Goal: Task Accomplishment & Management: Manage account settings

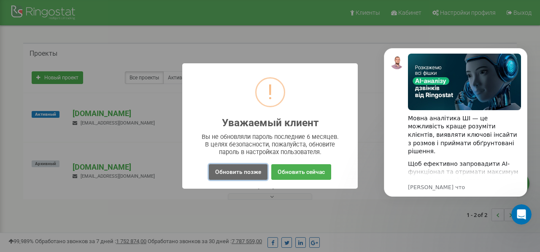
click at [247, 173] on button "Обновить позже" at bounding box center [238, 172] width 59 height 16
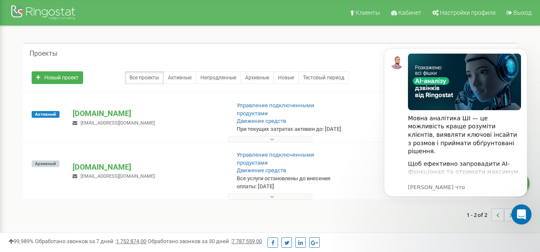
click at [490, 223] on body "Мовна аналітика ШІ — це можливість краще розуміти клієнтів, виявляти ключові ін…" at bounding box center [456, 132] width 162 height 187
click at [524, 211] on icon "Открыть службу сообщений Intercom" at bounding box center [521, 213] width 14 height 14
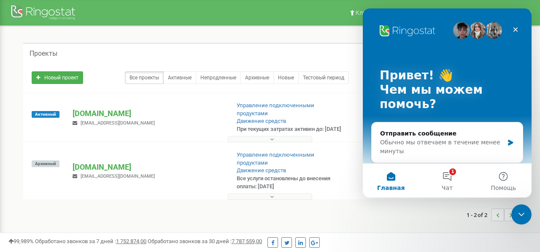
click at [451, 213] on div "1 - 2 of 2" at bounding box center [270, 215] width 494 height 30
click at [520, 213] on icon "Закрыть службу сообщений Intercom" at bounding box center [520, 213] width 10 height 10
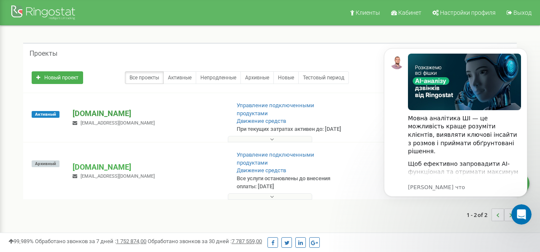
click at [101, 116] on p "[DOMAIN_NAME]" at bounding box center [148, 113] width 151 height 11
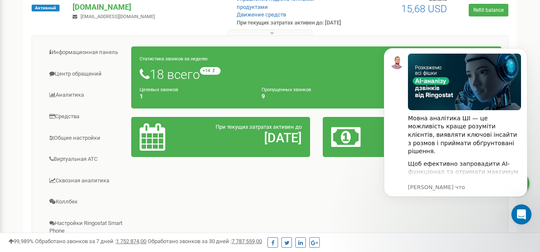
scroll to position [105, 0]
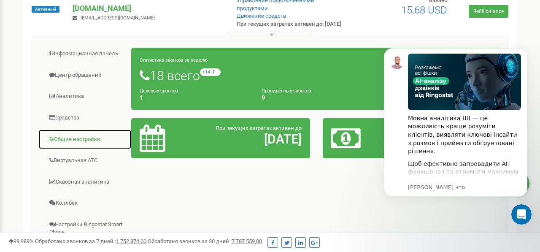
click at [68, 140] on link "Общие настройки" at bounding box center [84, 139] width 93 height 21
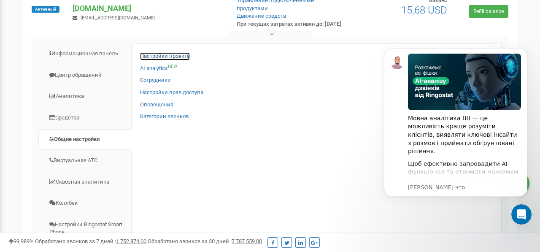
click at [170, 54] on link "Настройки проекта" at bounding box center [165, 56] width 50 height 8
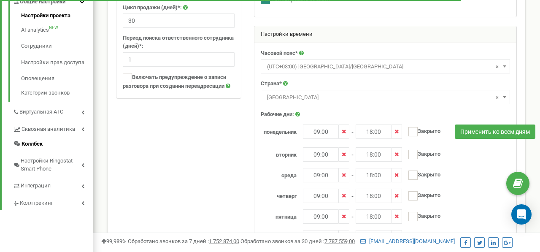
scroll to position [227, 0]
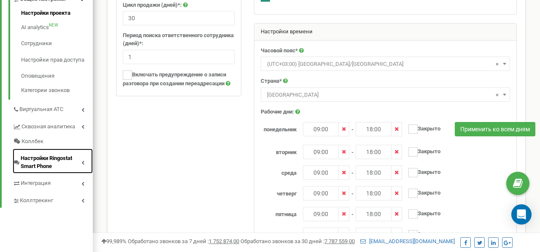
click at [52, 154] on span "Настройки Ringostat Smart Phone" at bounding box center [51, 162] width 61 height 16
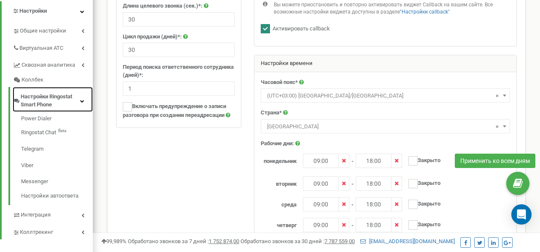
scroll to position [201, 0]
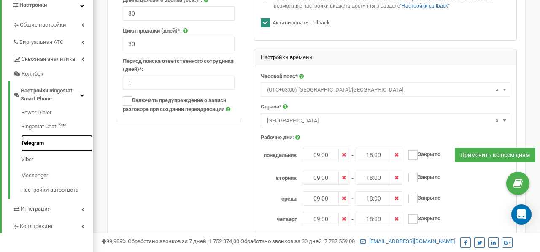
click at [41, 135] on link "Telegram" at bounding box center [57, 143] width 72 height 16
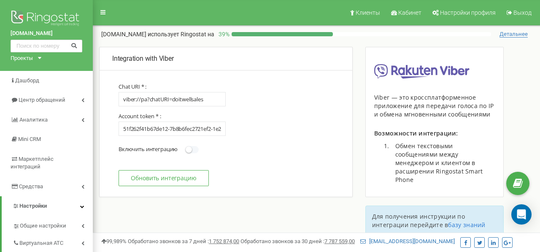
click at [189, 151] on small at bounding box center [189, 149] width 6 height 6
click at [0, 0] on input "Включить интеграцию Выключить интеграцию" at bounding box center [0, 0] width 0 height 0
click at [182, 180] on button "Обновить интеграцию" at bounding box center [164, 178] width 90 height 16
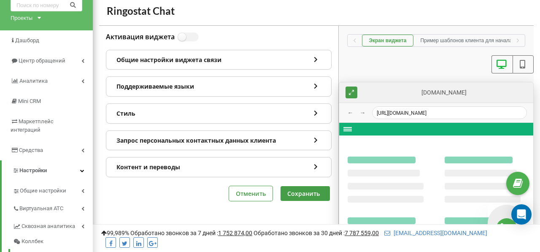
scroll to position [32, 0]
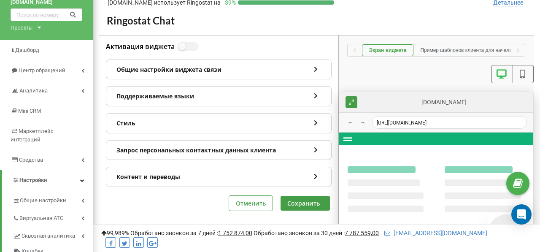
click at [528, 71] on button at bounding box center [523, 74] width 21 height 18
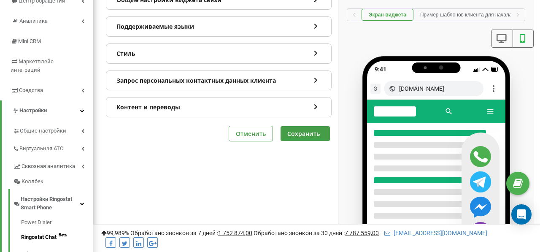
scroll to position [92, 0]
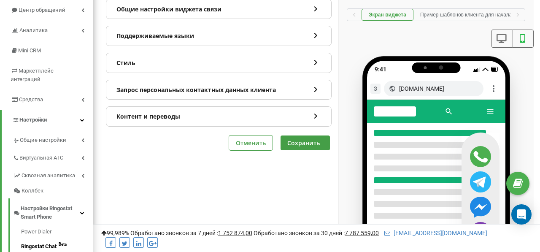
click at [526, 37] on icon at bounding box center [523, 38] width 11 height 9
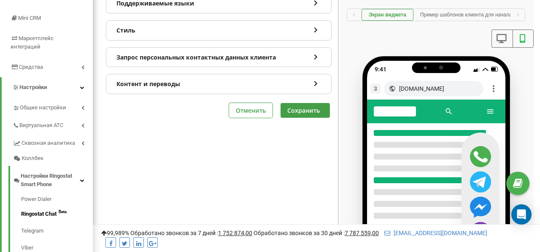
scroll to position [160, 0]
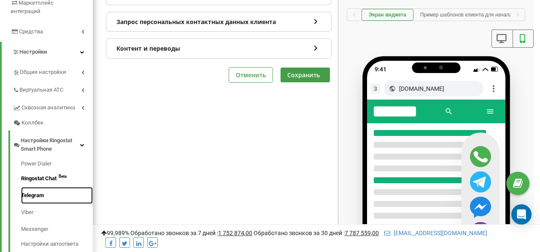
click at [33, 187] on link "Telegram" at bounding box center [57, 195] width 72 height 17
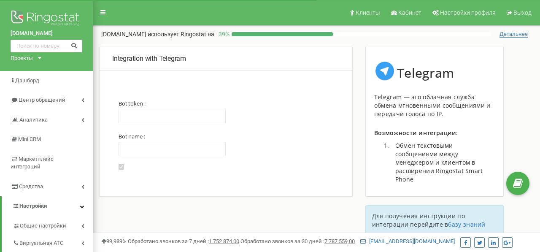
type input "6960024656:AAGK7mBb5TZUaIEsyT0OyOvNvRkEXM9mpmU"
type input "@doitwellsalesbot"
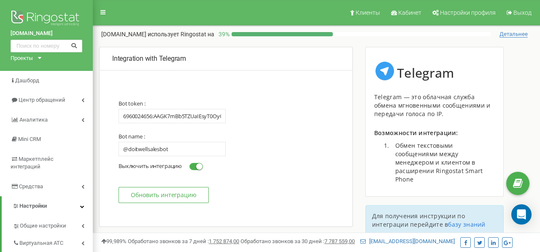
click at [142, 194] on button "Обновить интеграцию" at bounding box center [164, 195] width 90 height 16
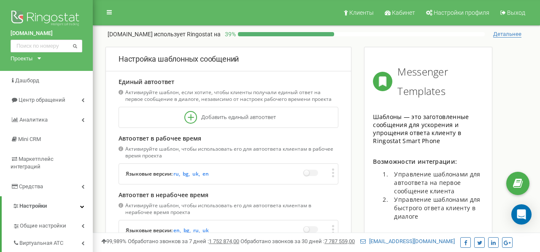
click at [189, 118] on div at bounding box center [190, 117] width 13 height 13
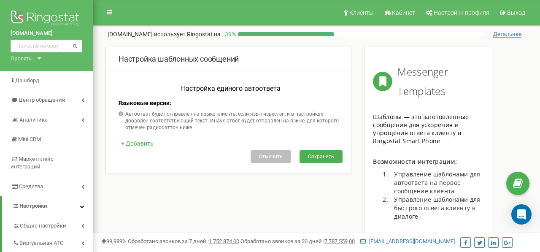
click at [138, 140] on span "+ Добавить" at bounding box center [137, 143] width 33 height 7
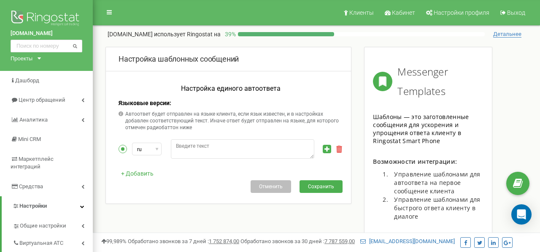
click at [147, 151] on div "ru" at bounding box center [147, 149] width 29 height 13
click at [156, 150] on icon at bounding box center [156, 149] width 3 height 3
click at [157, 163] on input "text" at bounding box center [170, 163] width 71 height 11
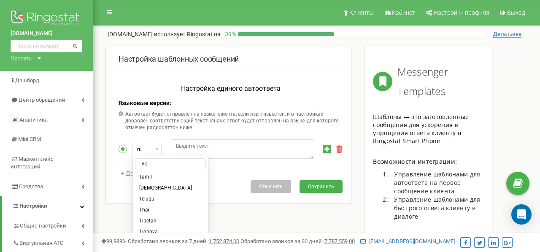
type input "у"
type input "u"
click at [153, 187] on li "Ukrainian" at bounding box center [170, 188] width 71 height 11
click at [204, 143] on textarea at bounding box center [243, 148] width 144 height 19
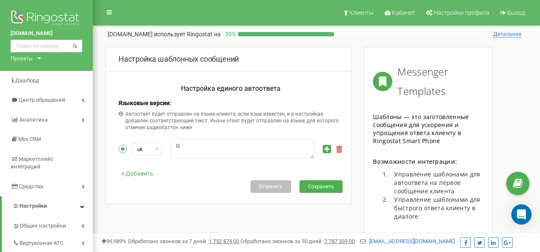
type textarea "В"
click at [191, 146] on textarea "Вітаю! Я DOitWELL mini, залиште" at bounding box center [243, 148] width 144 height 19
click at [258, 146] on textarea "Вітаю, Я DOitWELL mini, залиште" at bounding box center [243, 148] width 144 height 19
drag, startPoint x: 289, startPoint y: 148, endPoint x: 289, endPoint y: 159, distance: 10.6
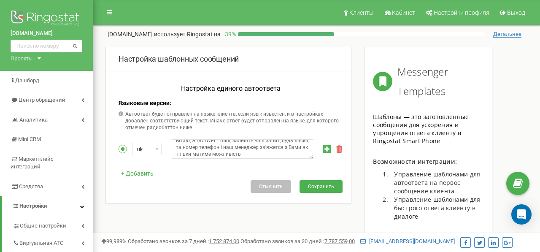
click at [289, 159] on div "Настройка единого автоответа Языковые версии: Автоответ будет отправлен на язык…" at bounding box center [228, 141] width 233 height 126
drag, startPoint x: 177, startPoint y: 145, endPoint x: 226, endPoint y: 160, distance: 51.7
click at [227, 160] on div "Настройка единого автоответа Языковые версии: Автоответ будет отправлен на язык…" at bounding box center [228, 141] width 233 height 126
paste textarea "👋 Я — DOitWELL mini. Напишіть свій запит і номер телефону, і наш менеджер обов’…"
type textarea "Вітаю 👋 Я — DOitWELL mini. Напишіть свій запит і номер телефону, і наш менеджер…"
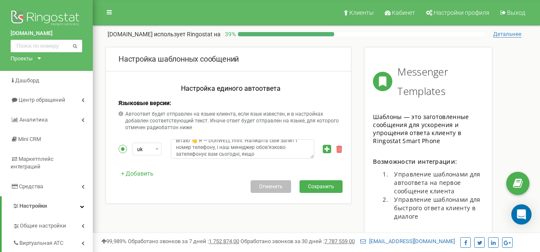
click at [272, 147] on textarea "Вітаю 👋 Я — DOitWELL mini. Напишіть свій запит і номер телефону, і наш менеджер…" at bounding box center [243, 148] width 144 height 19
paste textarea "Вітаю! Я — DOitWELL mini 🤖. Залиште, будь ласка, свій запит і номер телефону. Н…"
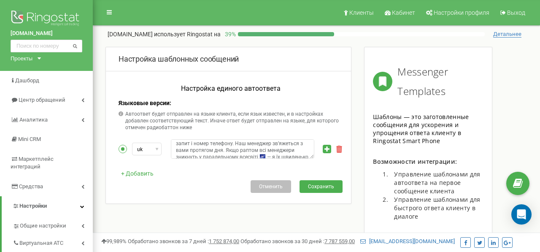
scroll to position [19, 0]
type textarea "Вітаю! Я — DOitWELL mini 🤖. Залиште, будь ласка, свій запит і номер телефону. Н…"
click at [330, 187] on span "Сохранить" at bounding box center [321, 186] width 26 height 5
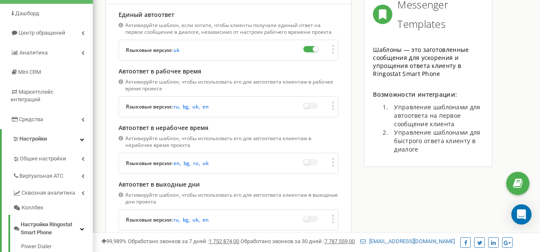
scroll to position [70, 0]
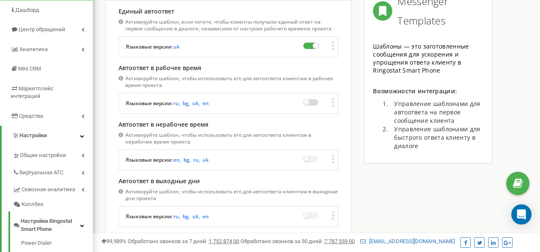
click at [312, 101] on label at bounding box center [310, 102] width 15 height 6
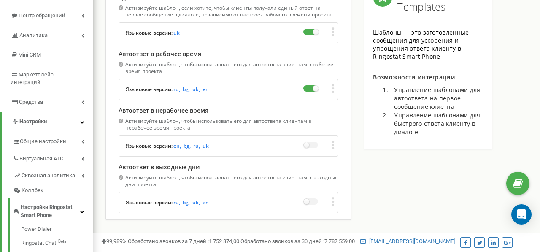
scroll to position [93, 0]
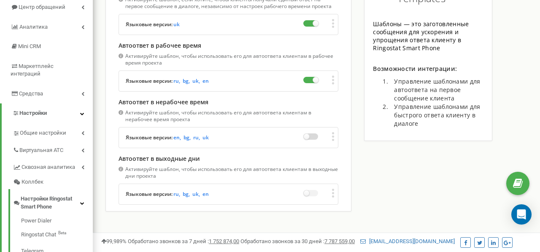
click at [306, 137] on label at bounding box center [310, 136] width 15 height 6
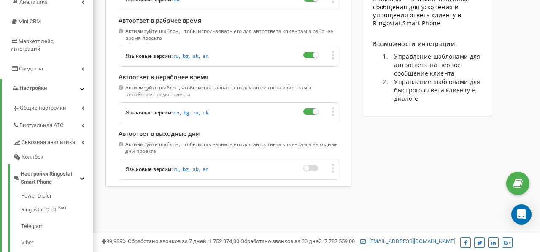
click at [310, 171] on label at bounding box center [310, 168] width 15 height 6
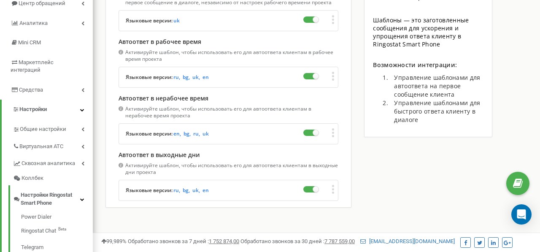
scroll to position [98, 0]
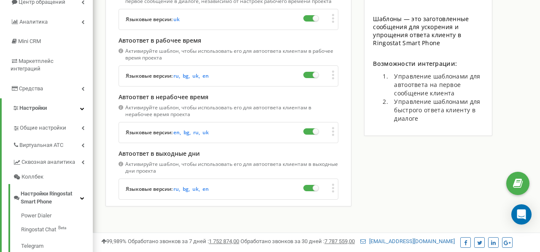
click at [331, 128] on div "Редактировать Удалить" at bounding box center [318, 132] width 31 height 17
click at [333, 133] on icon at bounding box center [333, 131] width 3 height 9
click at [353, 146] on span "Редактировать" at bounding box center [367, 146] width 43 height 4
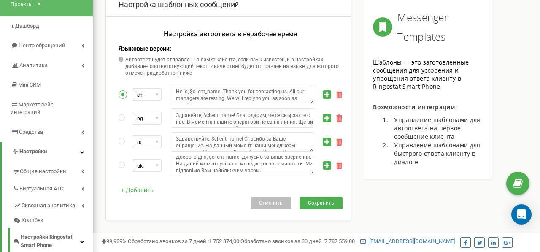
scroll to position [55, 0]
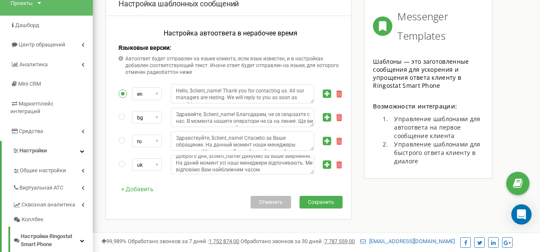
click at [280, 169] on textarea "Доброго дня, $client_name! Дякуємо за Ваше звернення. На даний момент усі наші …" at bounding box center [243, 164] width 144 height 19
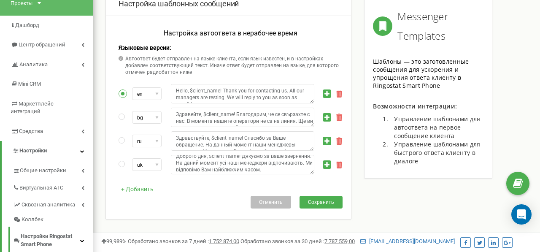
drag, startPoint x: 241, startPoint y: 162, endPoint x: 282, endPoint y: 181, distance: 45.1
click at [282, 181] on div "Настройка автоответа в нерабочее время Языковые версии: Автоответ будет отправл…" at bounding box center [228, 120] width 233 height 197
click at [351, 123] on div "Настройка шаблонных сообщений Настройка автоответа в нерабочее время Языковые в…" at bounding box center [229, 106] width 246 height 228
click at [341, 117] on icon at bounding box center [339, 118] width 6 height 8
type textarea "Здравствуйте, $client_name! Спасибо за Ваше обращение. На данный момент наши ме…"
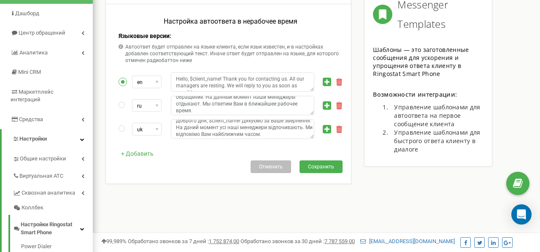
scroll to position [70, 0]
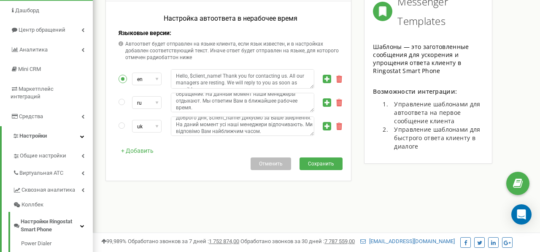
click at [304, 133] on textarea "Доброго дня, $client_name! Дякуємо за Ваше звернення. На даний момент усі наші …" at bounding box center [243, 126] width 144 height 19
click at [212, 130] on textarea "Доброго дня, $client_name! Дякуємо за Ваше звернення. На даний момент усі наші …" at bounding box center [243, 126] width 144 height 19
click at [187, 132] on textarea "Доброго дня, $client_name! Дякуємо за Ваше звернення. На даний момент усі наші …" at bounding box center [243, 126] width 144 height 19
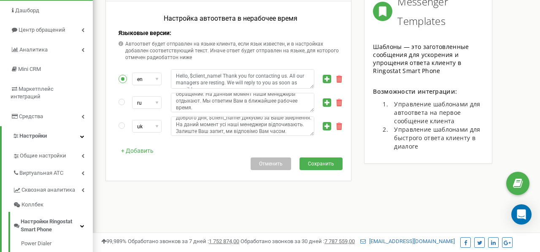
click at [180, 134] on textarea "Доброго дня, $client_name! Дякуємо за Ваше звернення. На даний момент усі наші …" at bounding box center [243, 126] width 144 height 19
type textarea "Доброго дня, $client_name! Дякуємо за Ваше звернення. На даний момент усі наші …"
click at [209, 109] on textarea "Здравствуйте, $client_name! Спасибо за Ваше обращение. На данный момент наши ме…" at bounding box center [243, 102] width 144 height 19
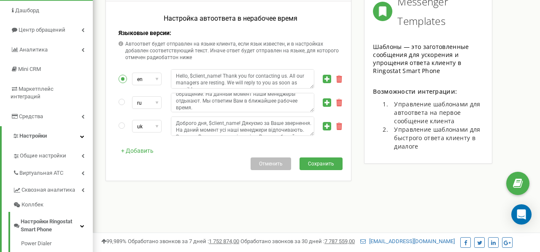
click at [327, 167] on button "Сохранить" at bounding box center [321, 163] width 43 height 13
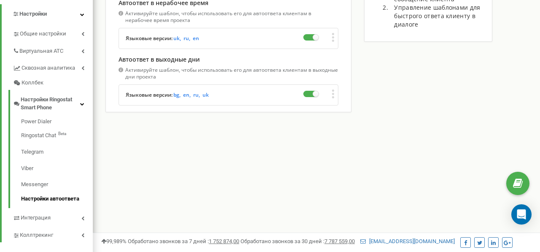
scroll to position [210, 0]
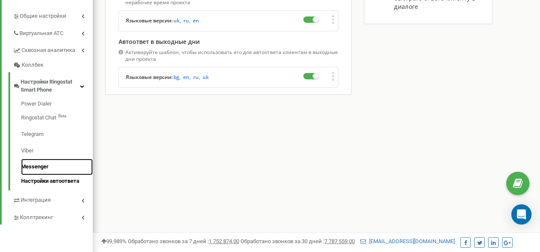
click at [39, 161] on link "Messenger" at bounding box center [57, 167] width 72 height 16
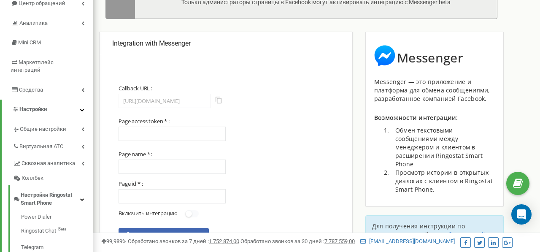
scroll to position [241, 0]
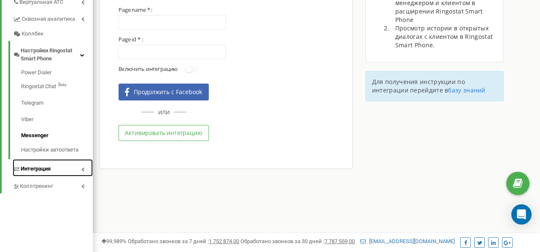
click at [49, 165] on span "Интеграция" at bounding box center [36, 169] width 30 height 8
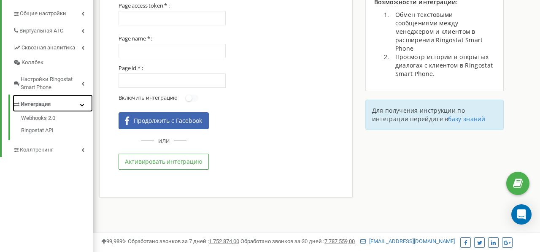
scroll to position [210, 0]
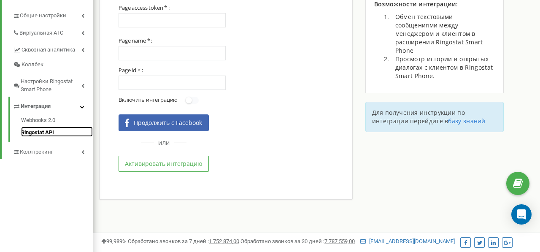
click at [67, 128] on link "Ringostat API" at bounding box center [57, 132] width 72 height 10
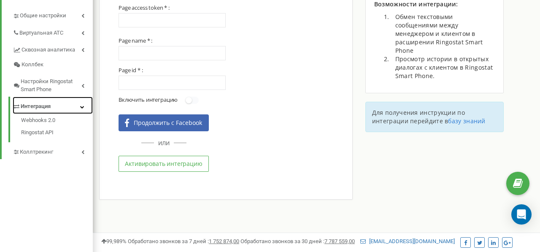
click at [80, 103] on link "Интеграция" at bounding box center [53, 105] width 80 height 17
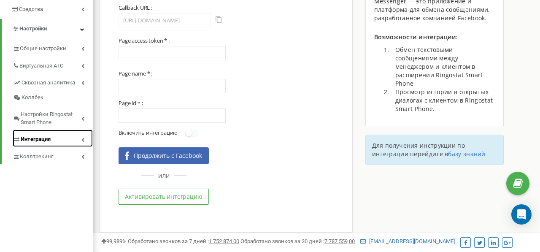
scroll to position [174, 0]
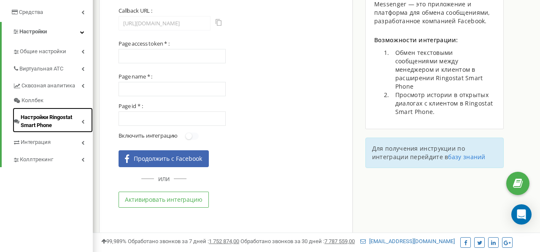
click at [80, 114] on span "Настройки Ringostat Smart Phone" at bounding box center [51, 122] width 61 height 16
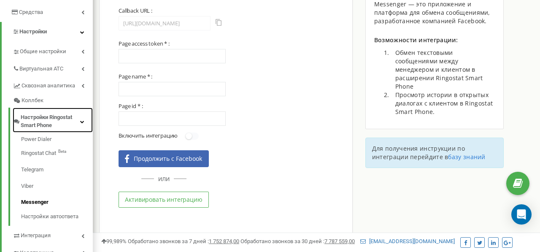
scroll to position [0, 0]
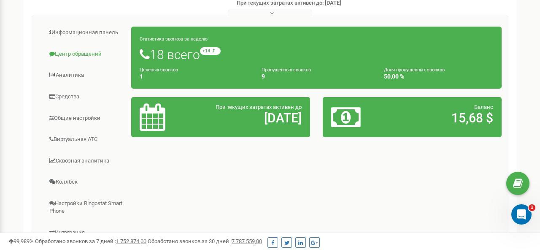
scroll to position [134, 0]
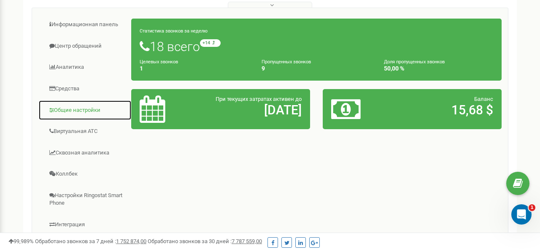
click at [84, 111] on link "Общие настройки" at bounding box center [84, 110] width 93 height 21
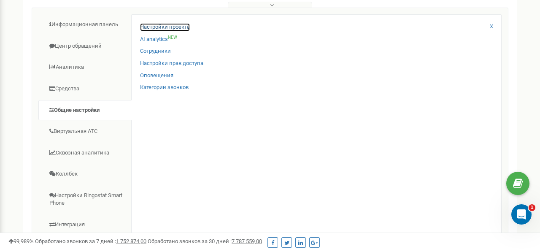
click at [183, 25] on link "Настройки проекта" at bounding box center [165, 27] width 50 height 8
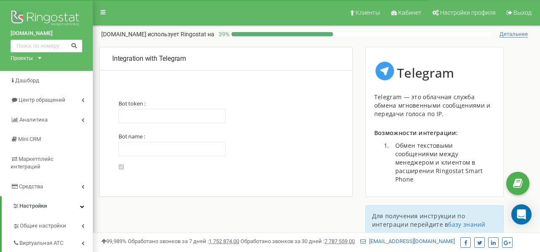
type input "6960024656:AAGK7mBb5TZUaIEsyT0OyOvNvRkEXM9mpmU"
type input "@doitwellsalesbot"
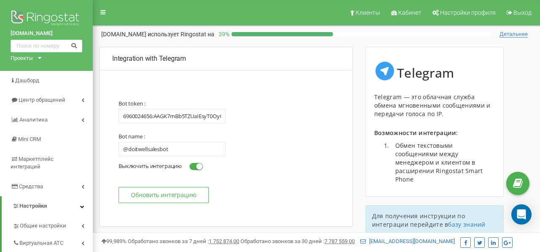
click at [195, 168] on span at bounding box center [197, 166] width 14 height 7
click at [0, 0] on input "Включить интеграцию Выключить интеграцию" at bounding box center [0, 0] width 0 height 0
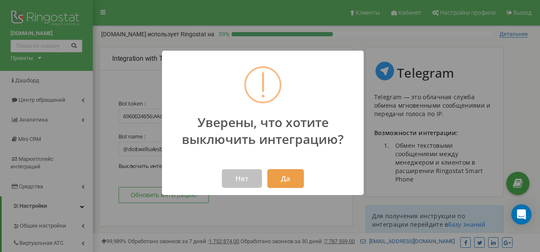
click at [293, 181] on button "Да" at bounding box center [286, 178] width 36 height 19
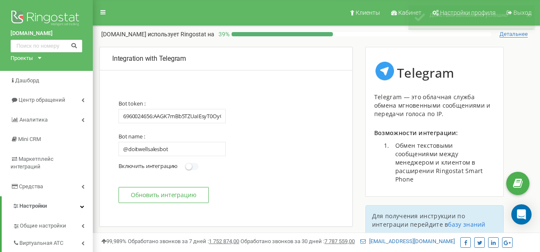
click at [291, 179] on section "Bot token : 6960024656:AAGK7mBb5TZUaIEsyT0OyOvNvRkEXM9mpmU Bot name : @doitwell…" at bounding box center [226, 151] width 215 height 103
click at [196, 168] on span at bounding box center [192, 166] width 14 height 7
click at [0, 0] on input "Включить интеграцию Выключить интеграцию" at bounding box center [0, 0] width 0 height 0
